Goal: Task Accomplishment & Management: Complete application form

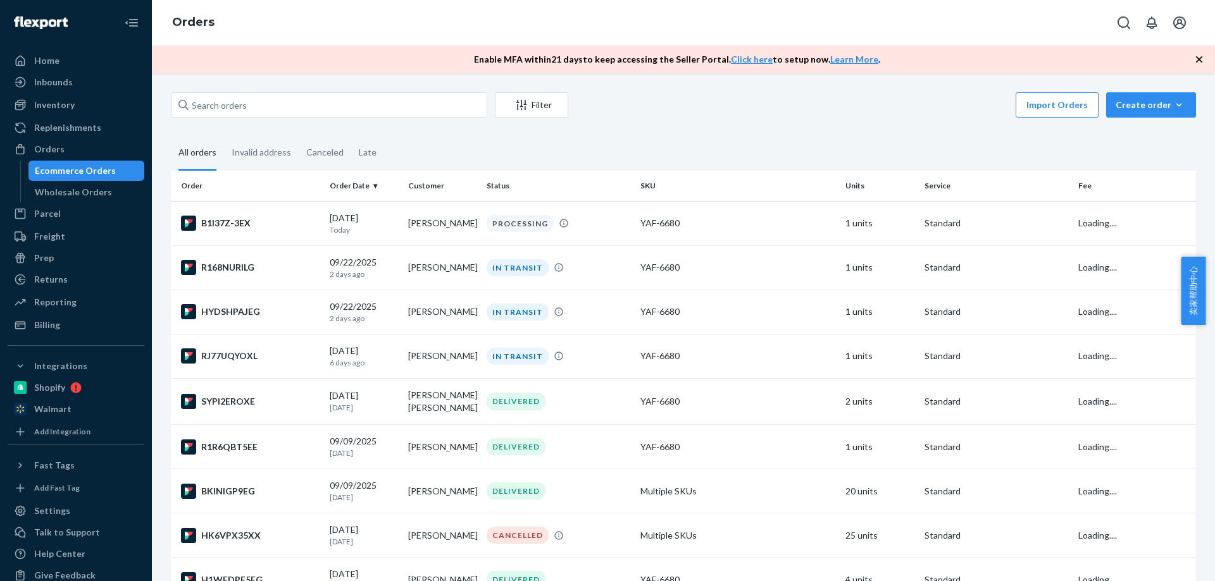
click at [1154, 108] on div "Create order" at bounding box center [1151, 105] width 71 height 13
click at [1144, 132] on span "Ecommerce order" at bounding box center [1158, 135] width 78 height 9
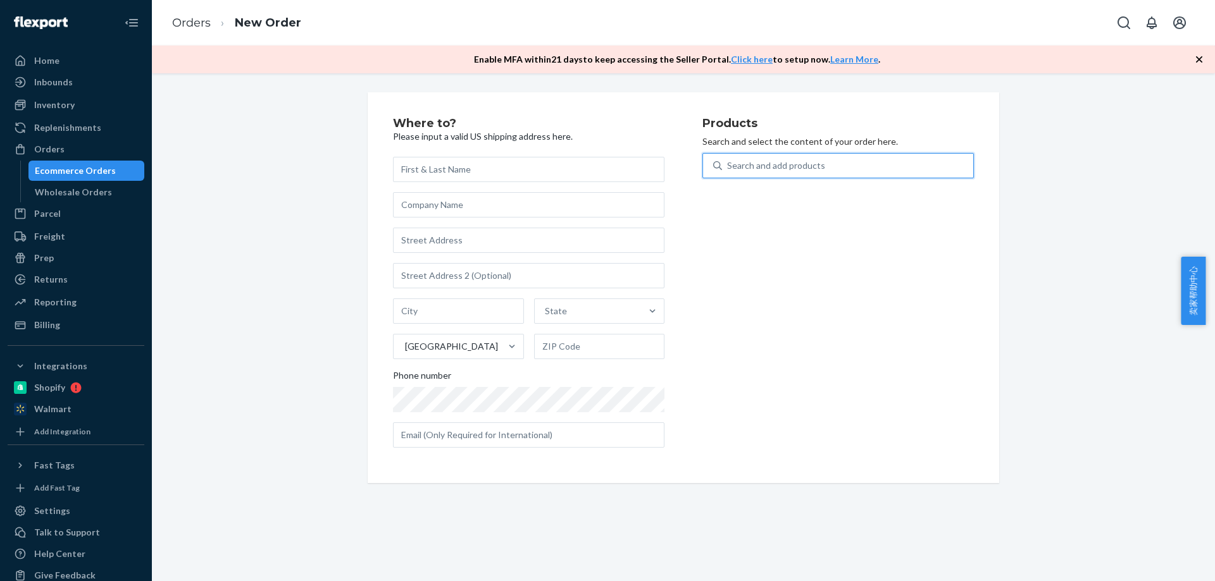
click at [792, 170] on div "Search and add products" at bounding box center [776, 165] width 98 height 13
click at [728, 170] on input "0 results available. Use Up and Down to choose options, press Enter to select t…" at bounding box center [727, 165] width 1 height 13
paste input "6680"
type input "6680"
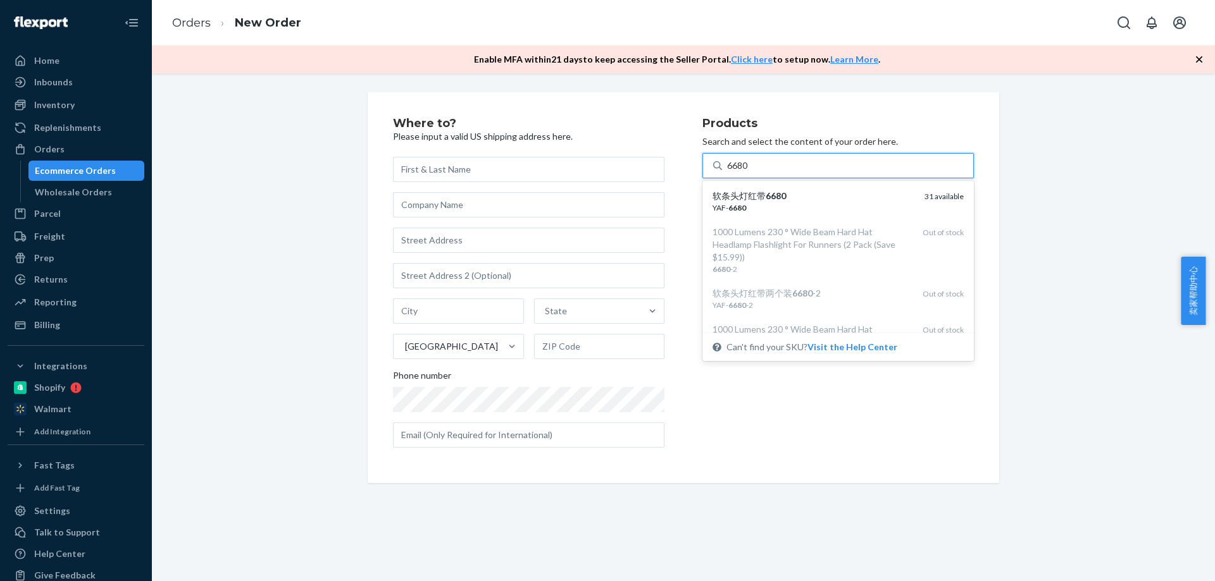
click at [777, 202] on div "软条头灯红带 6680" at bounding box center [813, 196] width 202 height 13
click at [749, 172] on input "6680" at bounding box center [738, 165] width 22 height 13
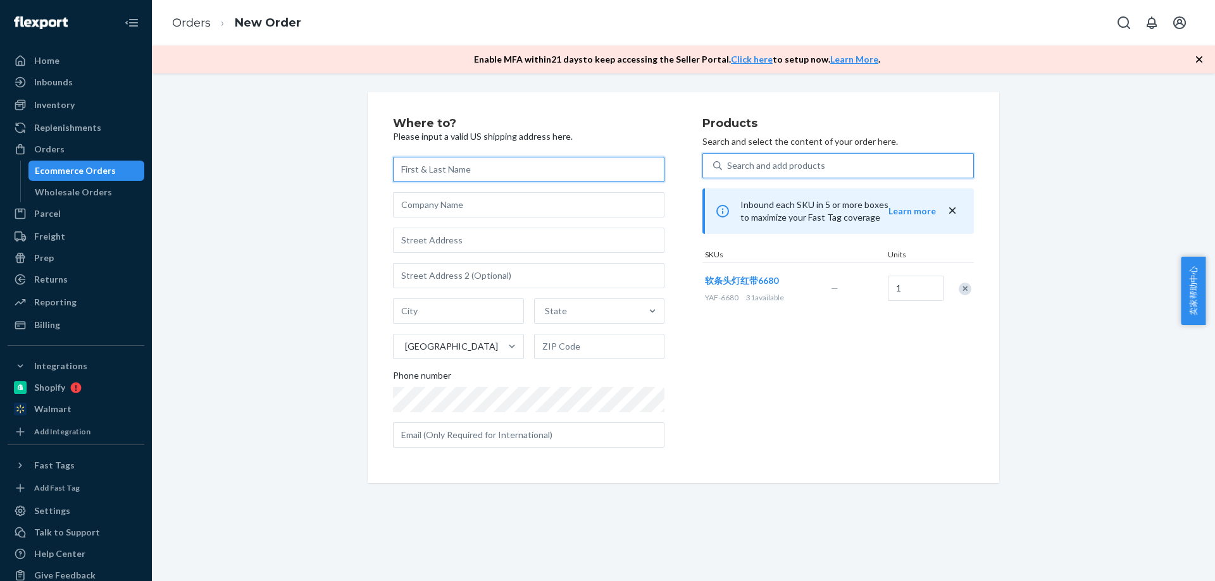
click at [438, 173] on input "text" at bounding box center [528, 169] width 271 height 25
paste input "[PERSON_NAME]"
type input "[PERSON_NAME]"
click at [426, 247] on input "text" at bounding box center [528, 240] width 271 height 25
paste input "[STREET_ADDRESS]"
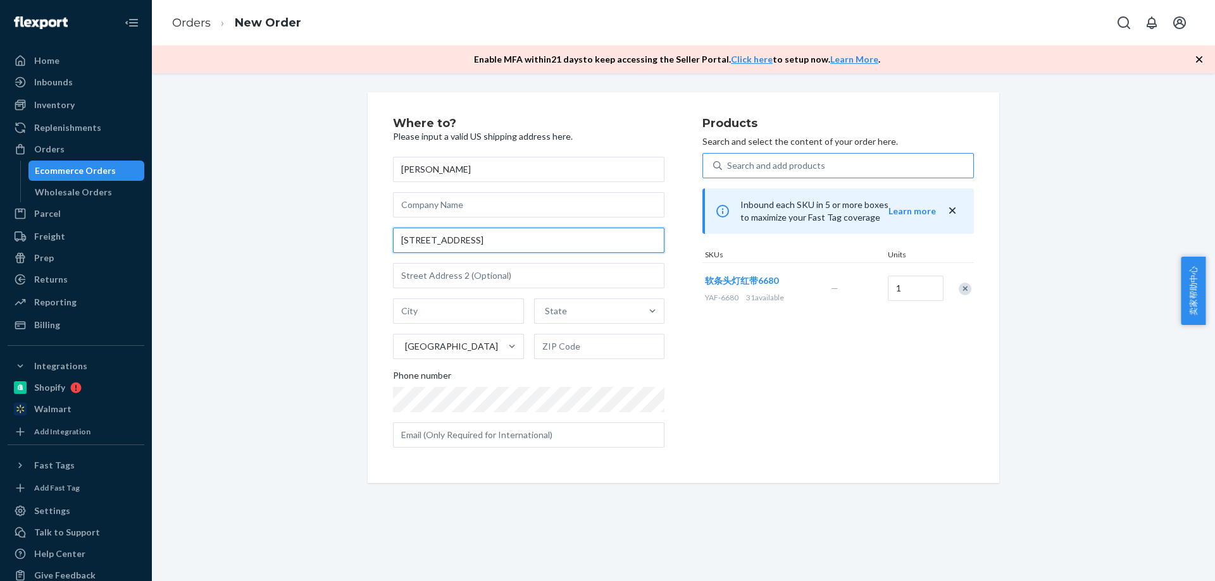
type input "[STREET_ADDRESS]"
click at [800, 371] on div "Products Search and select the content of your order here. Search and add produ…" at bounding box center [837, 288] width 271 height 340
click at [428, 316] on input "text" at bounding box center [458, 311] width 131 height 25
type input "v"
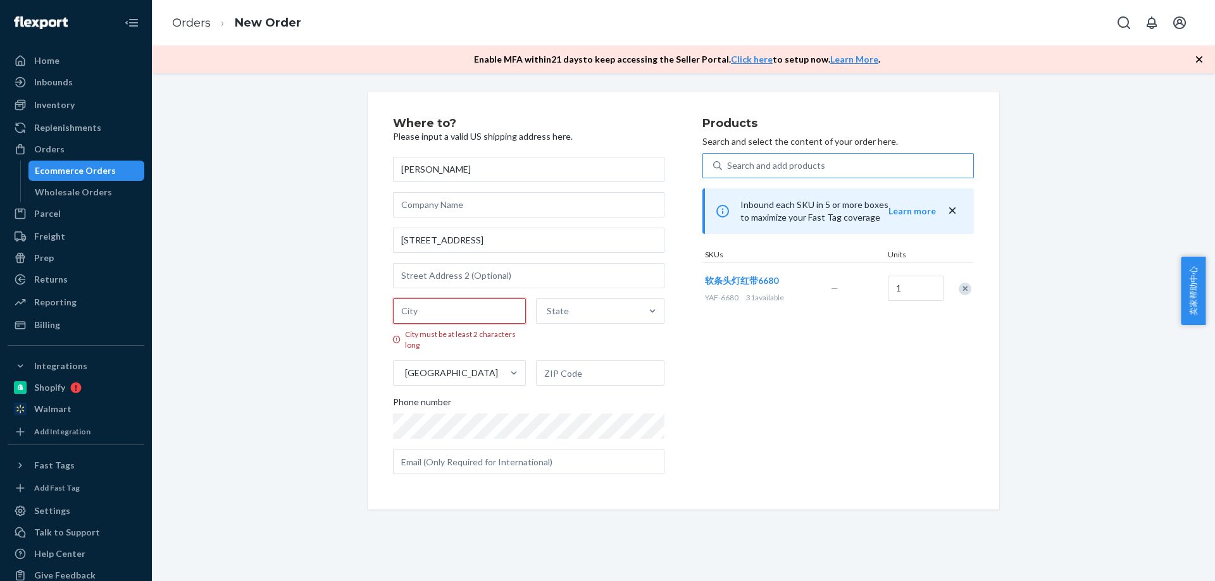
click at [463, 311] on input "City must be at least 2 characters long" at bounding box center [459, 311] width 133 height 25
paste input "Iroquois SD 57353"
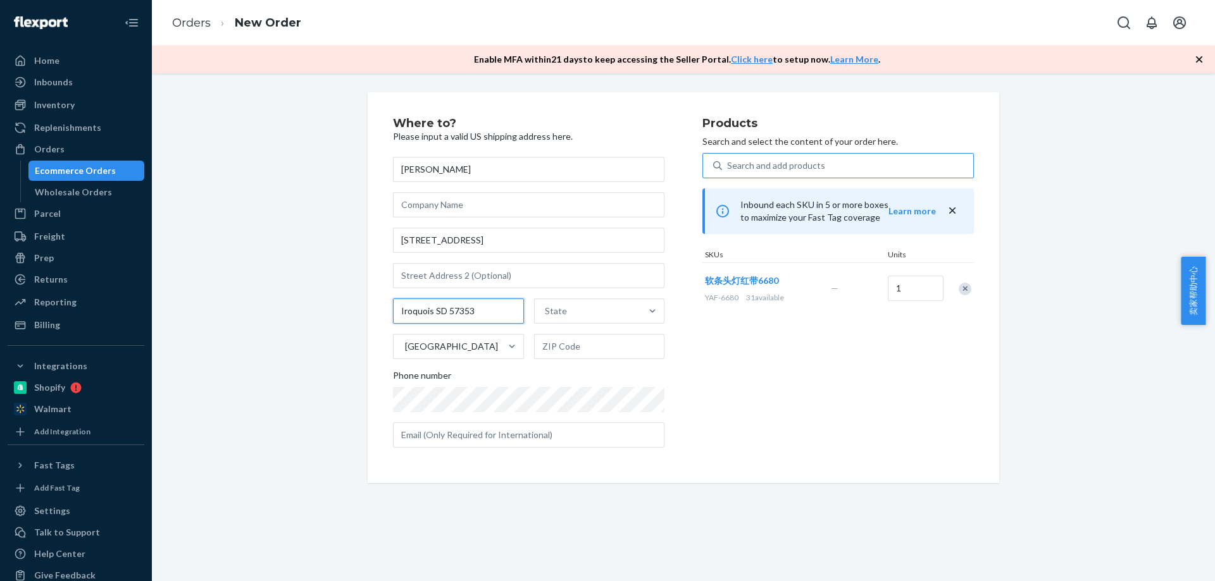
drag, startPoint x: 477, startPoint y: 311, endPoint x: 445, endPoint y: 312, distance: 31.7
click at [445, 312] on input "Iroquois SD 57353" at bounding box center [458, 311] width 131 height 25
type input "Iroquois SD"
click at [587, 347] on input "text" at bounding box center [599, 346] width 131 height 25
paste input "57353"
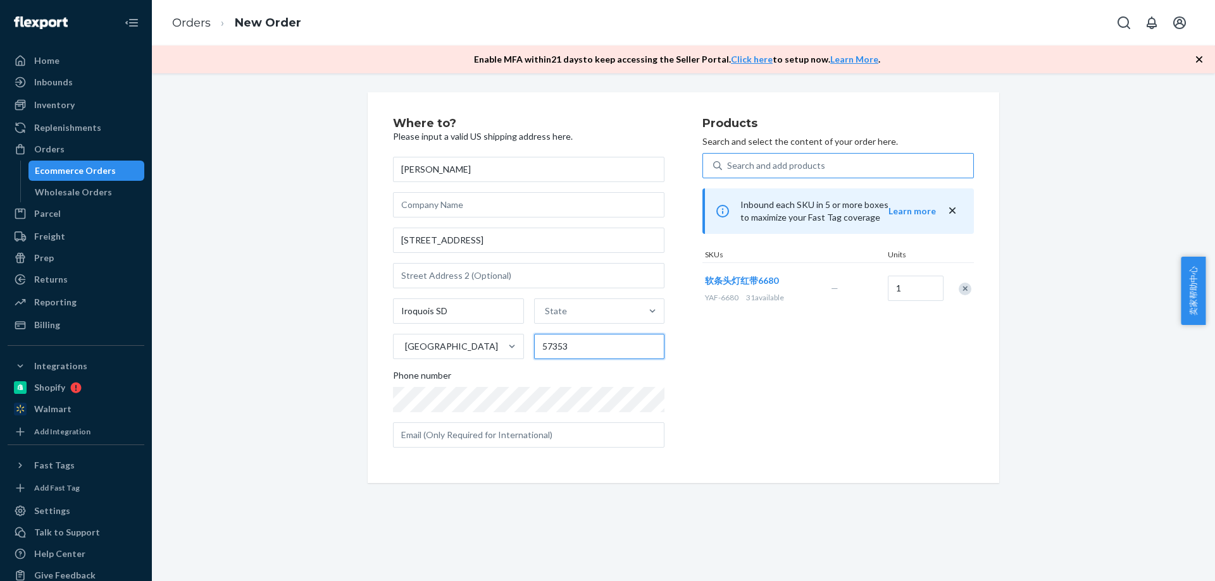
type input "57353"
drag, startPoint x: 438, startPoint y: 312, endPoint x: 432, endPoint y: 312, distance: 7.0
click at [432, 312] on input "Iroquois SD" at bounding box center [458, 311] width 131 height 25
type input "Iroquois"
click at [578, 301] on div "State" at bounding box center [588, 311] width 107 height 25
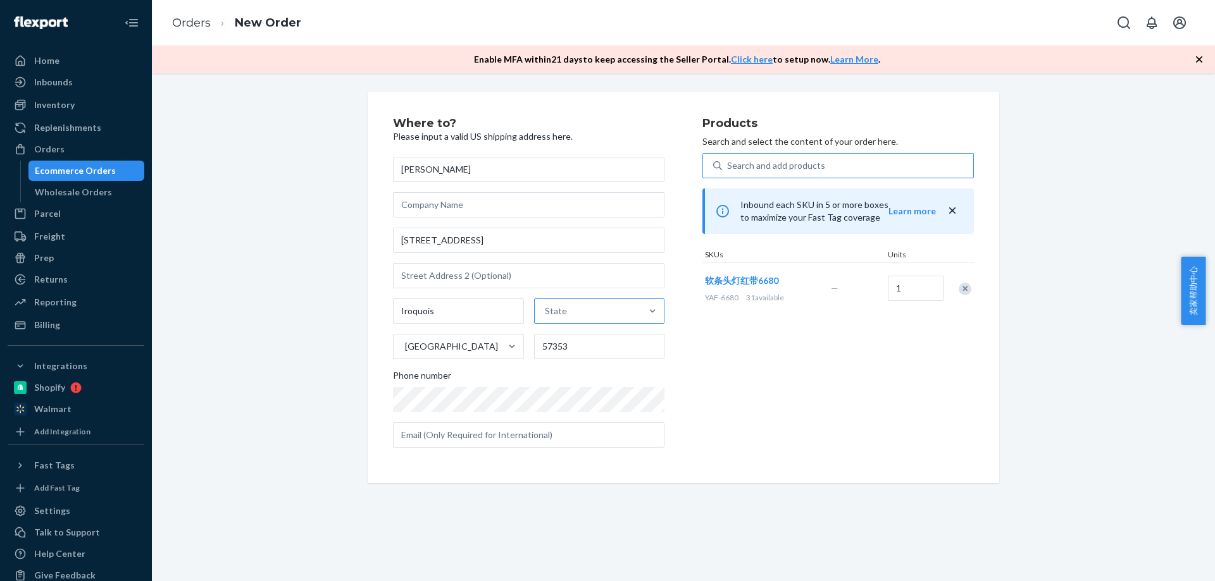
click at [546, 305] on input "State" at bounding box center [545, 311] width 1 height 13
paste input "SD"
type input "SD"
click at [567, 338] on div "[US_STATE]" at bounding box center [598, 341] width 128 height 25
click at [557, 318] on input "SD" at bounding box center [549, 311] width 15 height 13
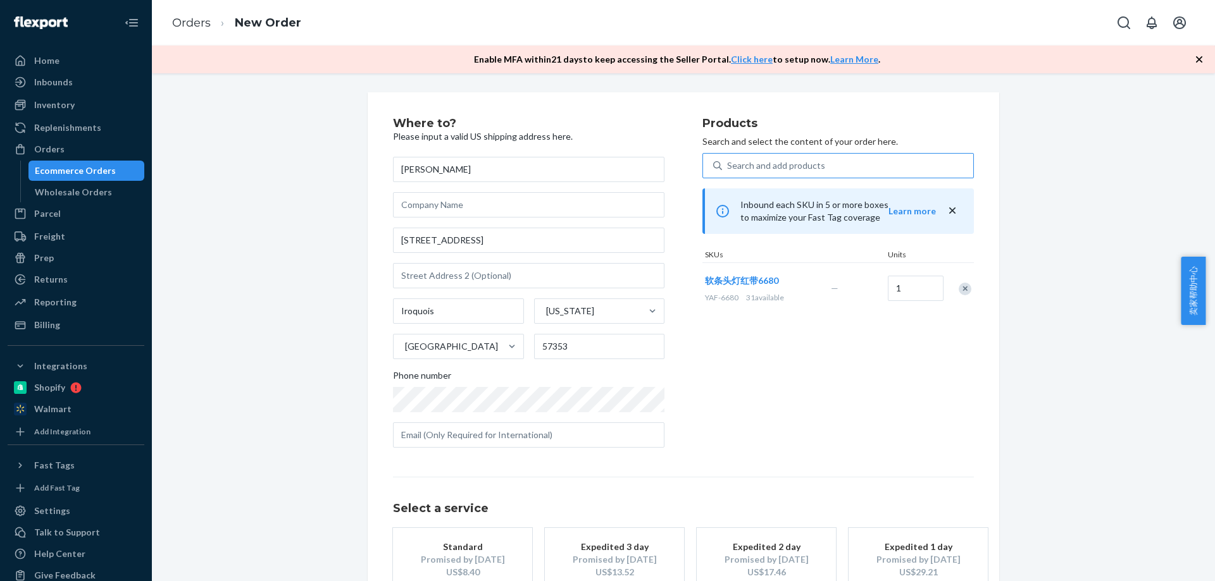
drag, startPoint x: 478, startPoint y: 558, endPoint x: 514, endPoint y: 557, distance: 36.1
click at [485, 562] on div "Promised by [DATE]" at bounding box center [462, 560] width 101 height 13
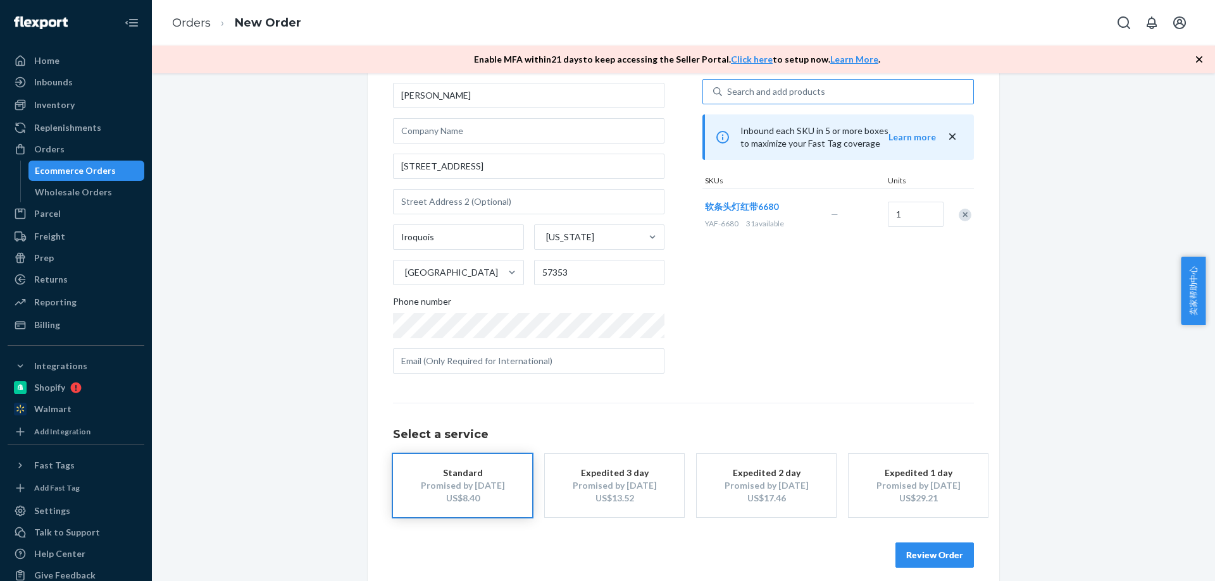
scroll to position [86, 0]
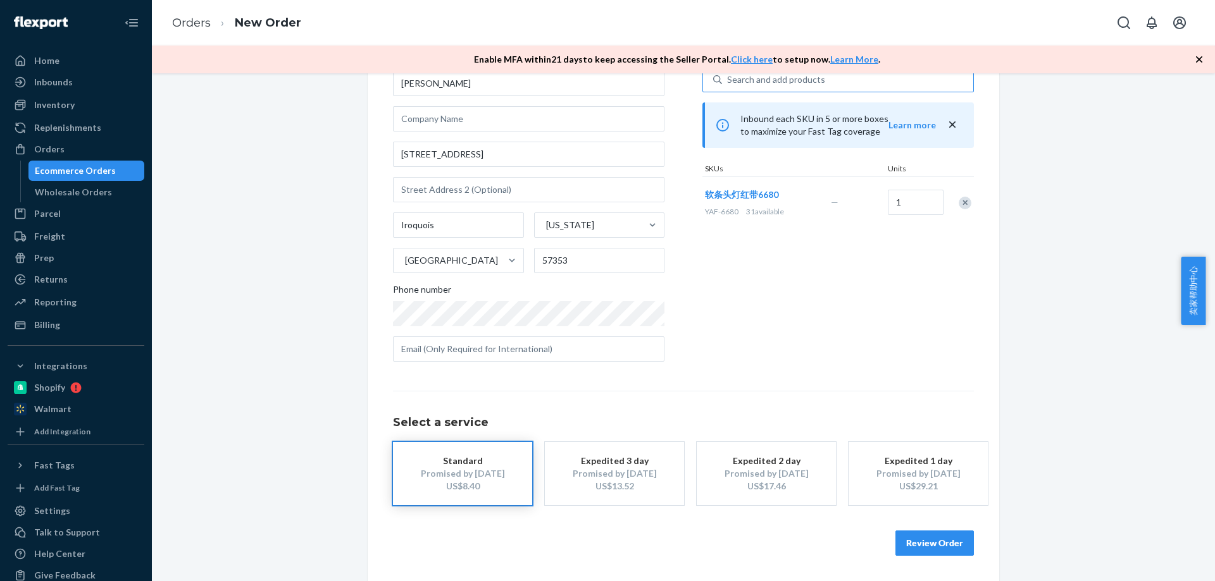
click at [941, 536] on button "Review Order" at bounding box center [934, 543] width 78 height 25
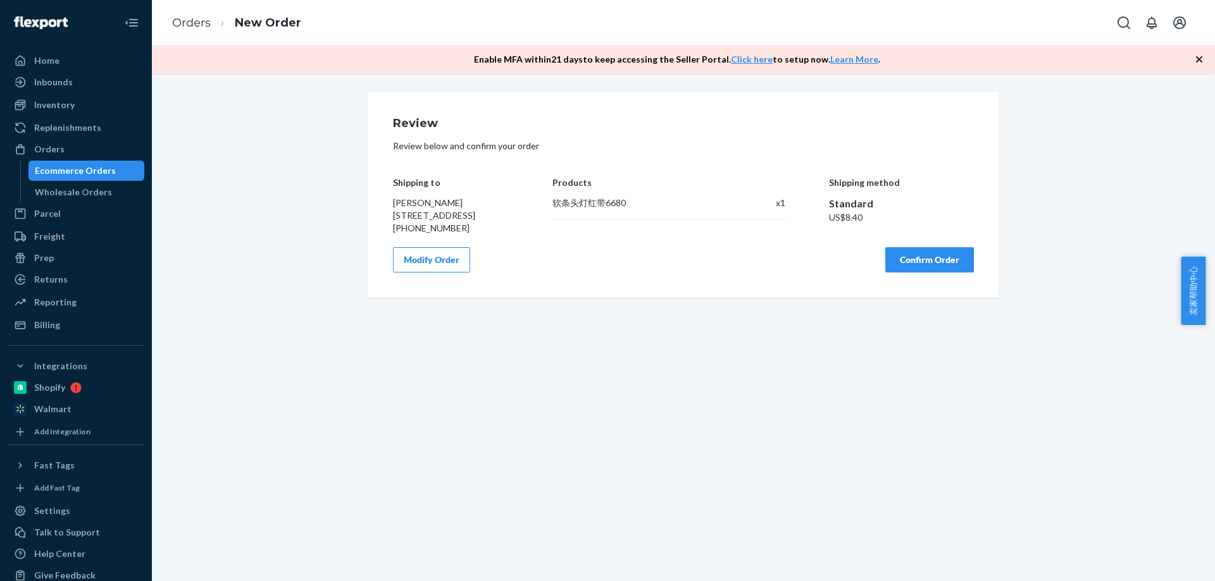
click at [893, 268] on button "Confirm Order" at bounding box center [929, 259] width 89 height 25
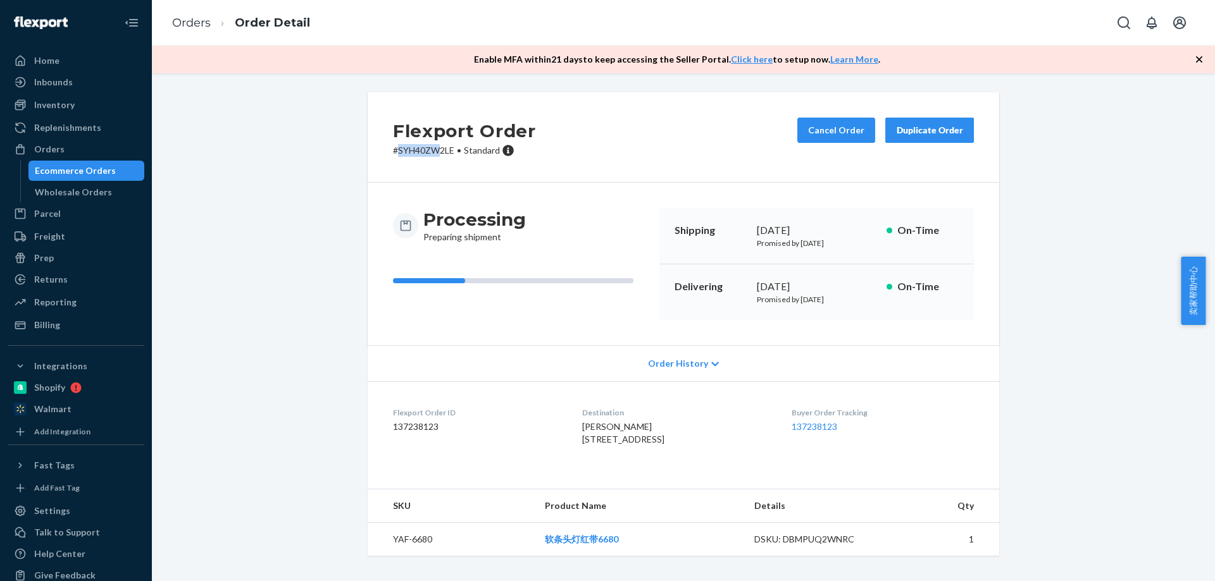
drag, startPoint x: 390, startPoint y: 153, endPoint x: 436, endPoint y: 161, distance: 46.2
click at [436, 161] on div "Flexport Order # SYH40ZW2LE • Standard Cancel Order Duplicate Order" at bounding box center [683, 137] width 631 height 90
click at [373, 167] on div "Flexport Order # SYH40ZW2LE • Standard Cancel Order Duplicate Order" at bounding box center [683, 137] width 631 height 90
drag, startPoint x: 380, startPoint y: 159, endPoint x: 450, endPoint y: 161, distance: 70.3
click at [450, 161] on div "Flexport Order # SYH40ZW2LE • Standard Cancel Order Duplicate Order" at bounding box center [683, 137] width 631 height 90
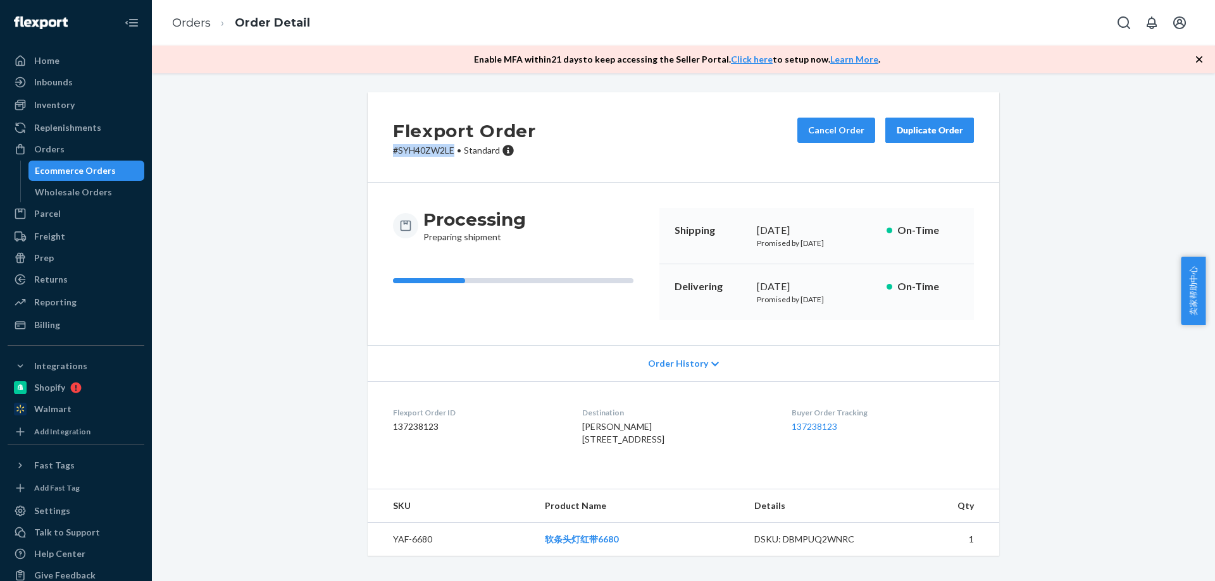
copy p "# SYH40ZW2LE"
